Goal: Task Accomplishment & Management: Use online tool/utility

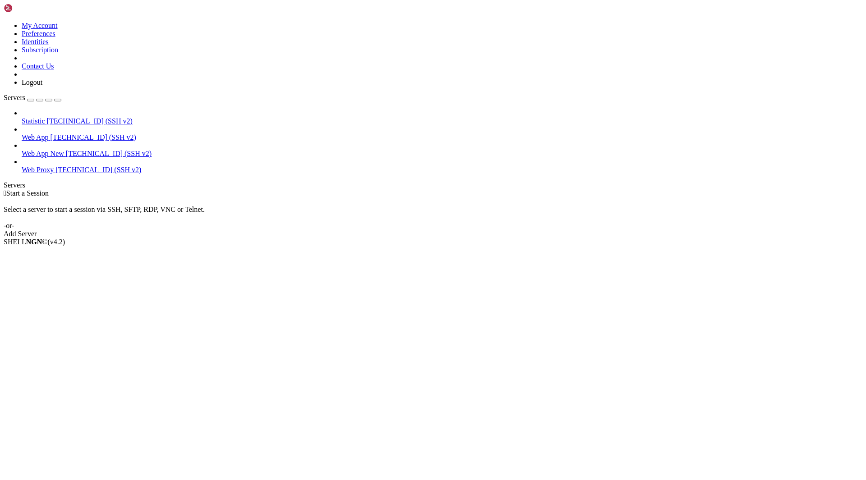
click at [54, 166] on span "Web Proxy" at bounding box center [38, 170] width 32 height 8
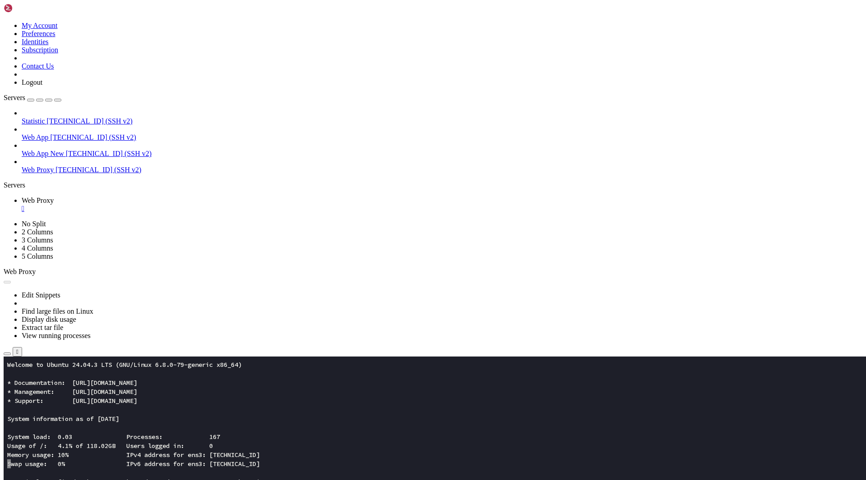
click at [7, 354] on icon "button" at bounding box center [7, 354] width 0 height 0
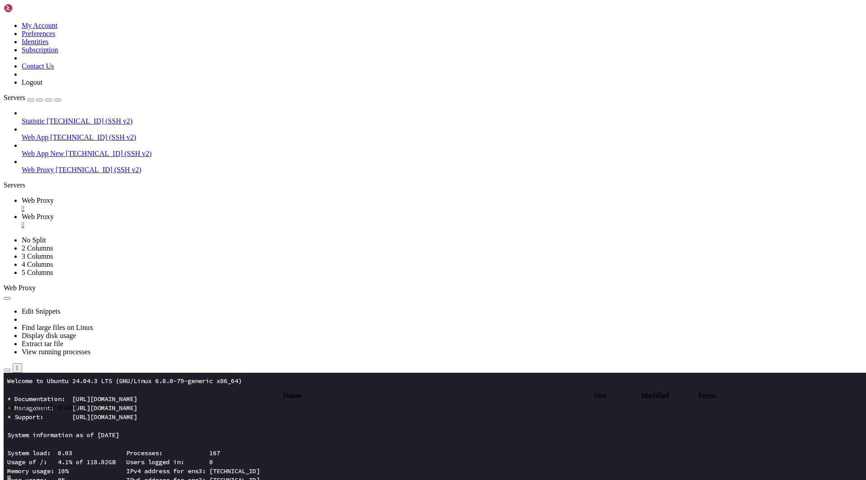
scroll to position [270, 0]
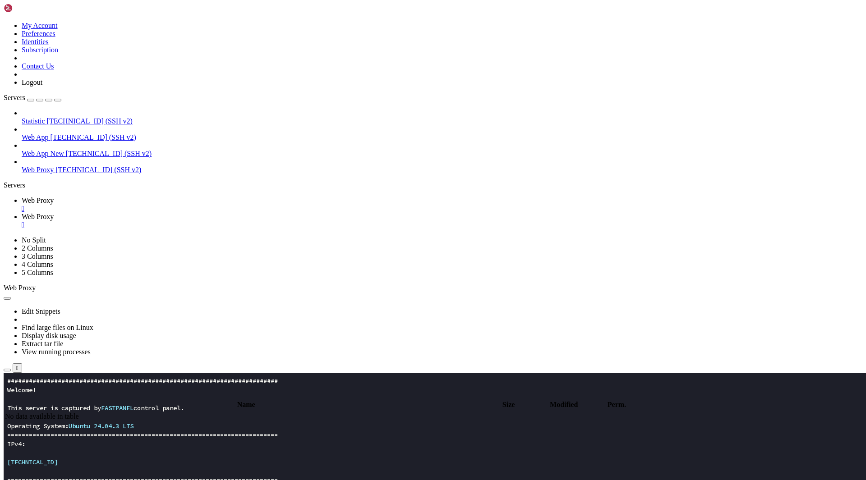
click at [92, 390] on input "/" at bounding box center [53, 394] width 80 height 9
click at [92, 390] on input "/root" at bounding box center [53, 394] width 80 height 9
drag, startPoint x: 172, startPoint y: 28, endPoint x: 289, endPoint y: 25, distance: 116.8
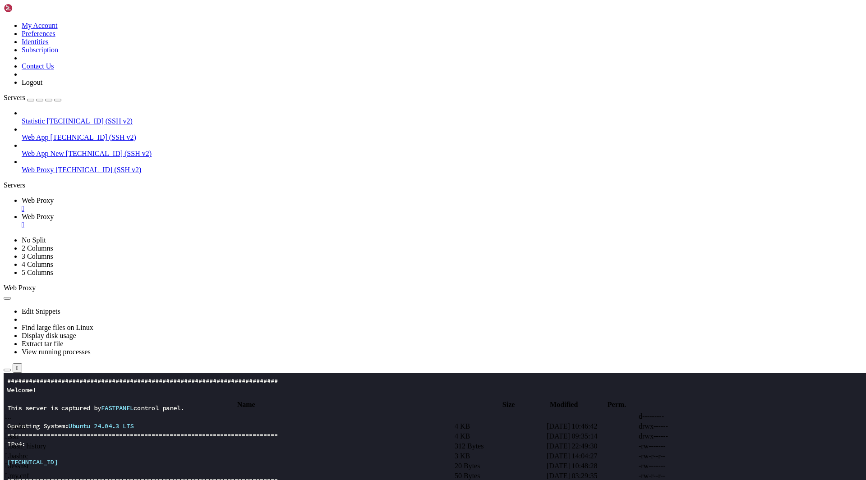
click at [92, 390] on input "/etc/nginx/sites-available" at bounding box center [53, 394] width 80 height 9
click at [68, 174] on div "Statistic [TECHNICAL_ID] (SSH v2) Web App [TECHNICAL_ID] (SSH v2) Web App New […" at bounding box center [433, 141] width 858 height 65
click at [229, 432] on td " fastpanel2-available" at bounding box center [229, 436] width 449 height 9
click at [224, 442] on td " asterrdex_xy_usr" at bounding box center [229, 446] width 449 height 9
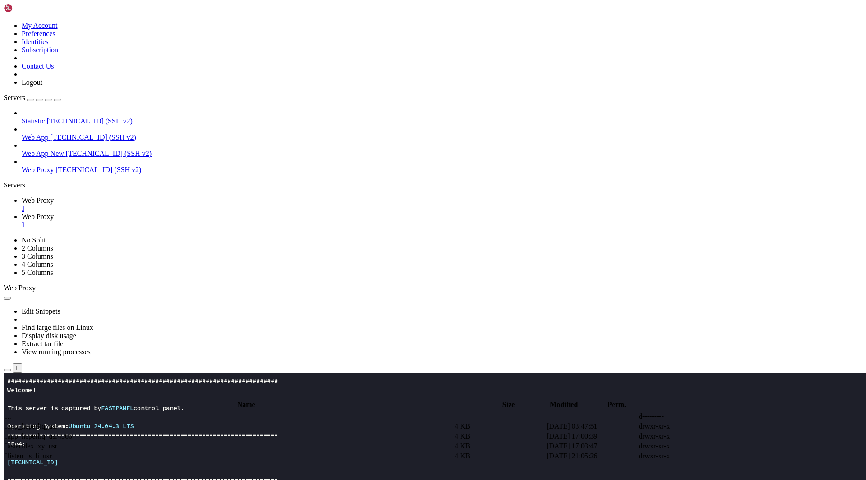
click at [224, 442] on td " asterrdex_xy_usr" at bounding box center [229, 446] width 449 height 9
type input "/etc/nginx/fastpanel2-available/asterrdex_xy_usr"
click at [61, 422] on span " asterrdex.xyz.conf" at bounding box center [33, 426] width 56 height 8
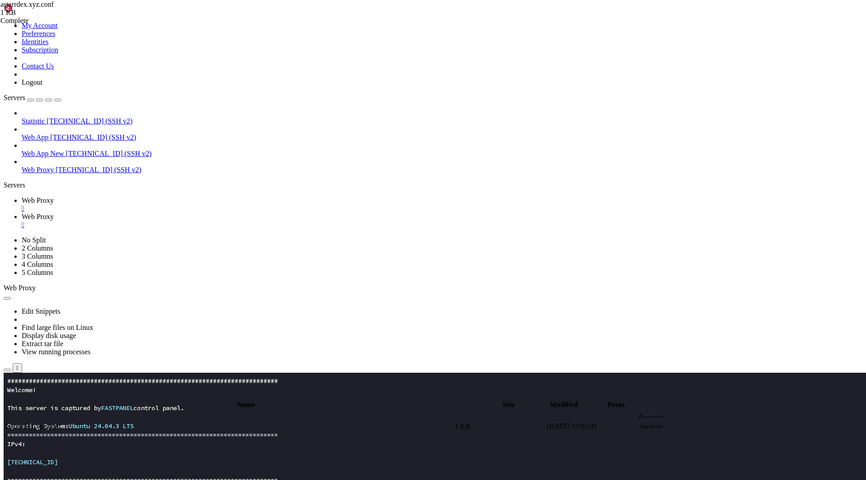
type textarea "location / {"
